Goal: Find specific page/section: Find specific page/section

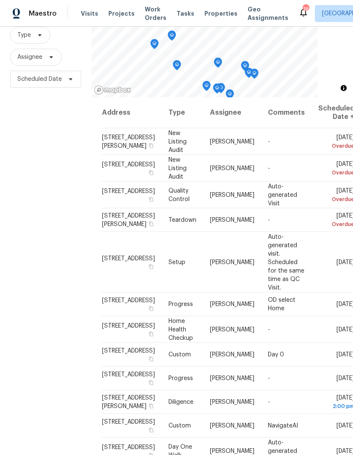
click at [211, 13] on span "Properties" at bounding box center [220, 13] width 33 height 8
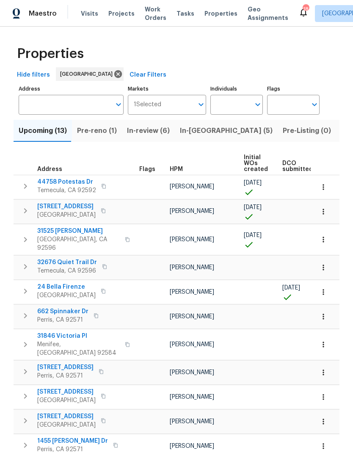
click at [222, 103] on input "Individuals" at bounding box center [230, 105] width 40 height 20
type input "[PERSON_NAME]"
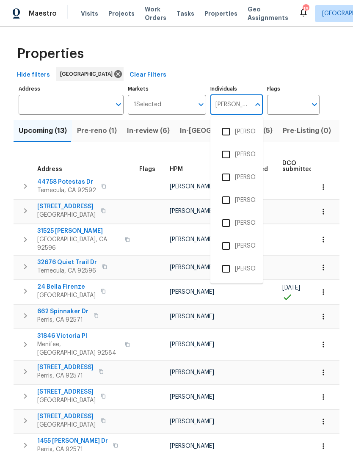
click at [249, 179] on li "[PERSON_NAME]" at bounding box center [236, 177] width 39 height 18
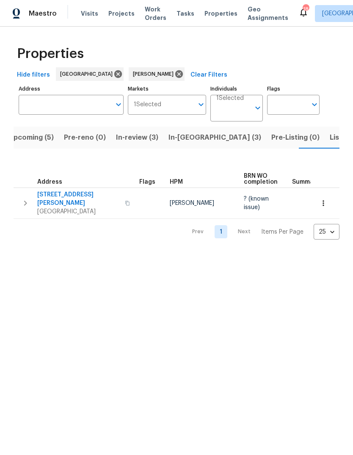
click at [330, 141] on span "Listed (1)" at bounding box center [345, 138] width 30 height 12
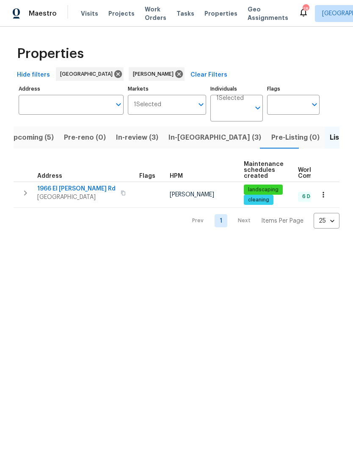
click at [185, 143] on span "In-[GEOGRAPHIC_DATA] (3)" at bounding box center [214, 138] width 93 height 12
